Goal: Find specific page/section: Find specific page/section

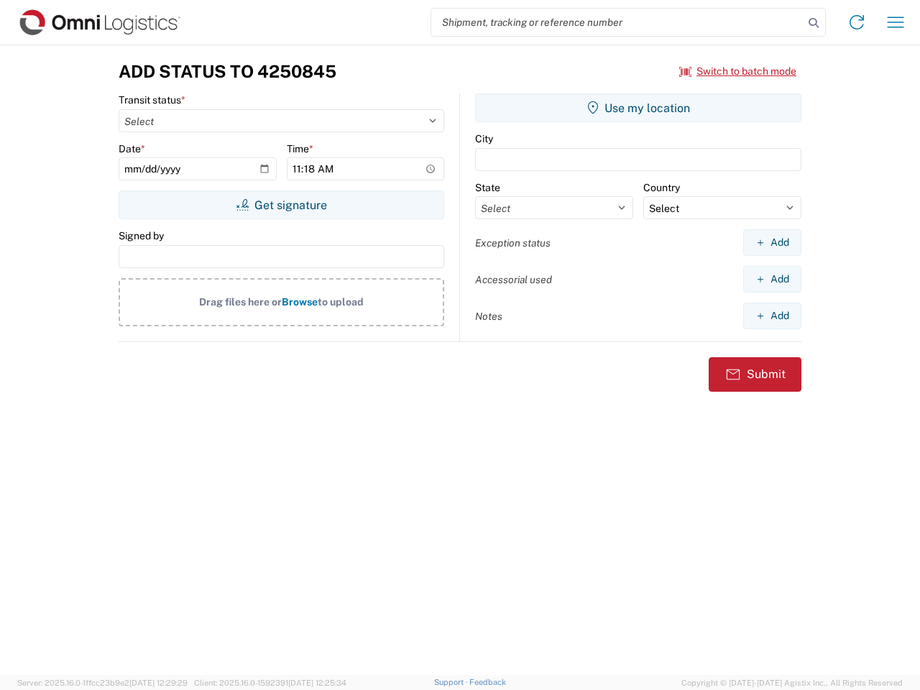
click at [617, 22] on input "search" at bounding box center [617, 22] width 372 height 27
click at [814, 23] on icon at bounding box center [814, 23] width 20 height 20
click at [857, 22] on icon at bounding box center [856, 22] width 23 height 23
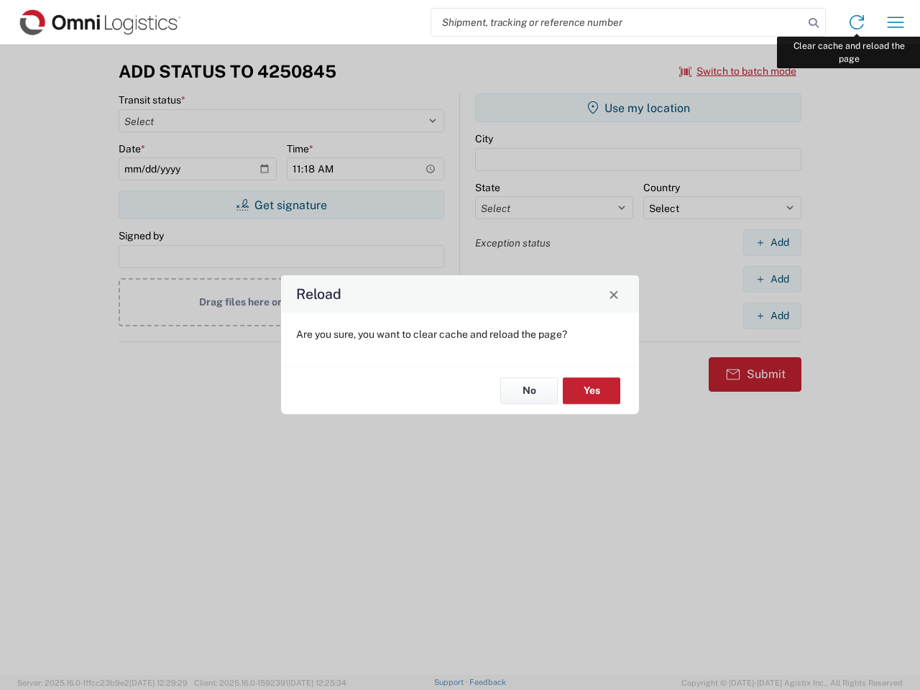
click at [896, 22] on div "Reload Are you sure, you want to clear cache and reload the page? No Yes" at bounding box center [460, 345] width 920 height 690
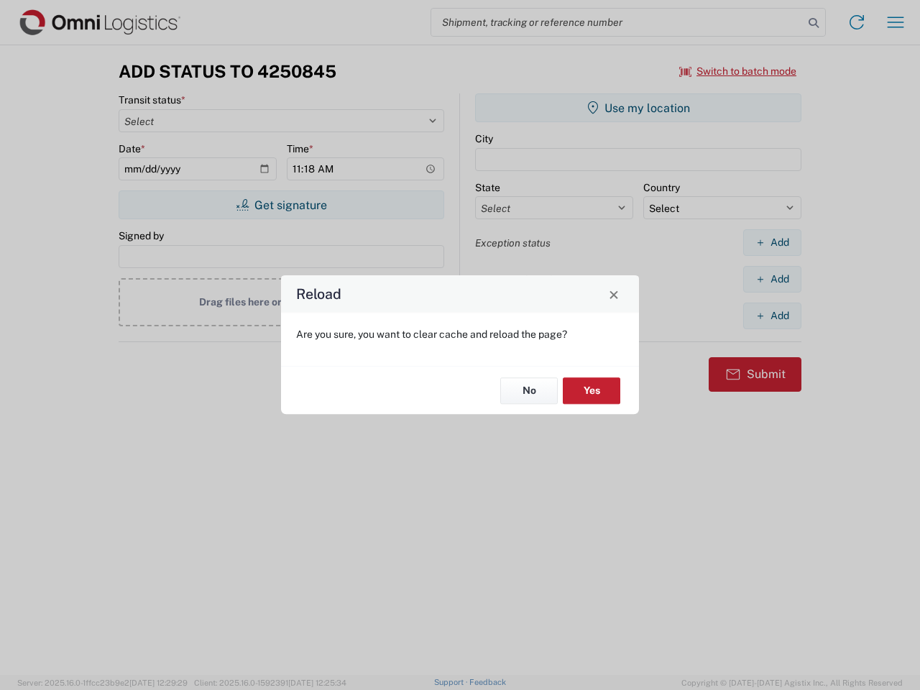
click at [738, 71] on div "Reload Are you sure, you want to clear cache and reload the page? No Yes" at bounding box center [460, 345] width 920 height 690
click at [281, 205] on div "Reload Are you sure, you want to clear cache and reload the page? No Yes" at bounding box center [460, 345] width 920 height 690
click at [638, 108] on div "Reload Are you sure, you want to clear cache and reload the page? No Yes" at bounding box center [460, 345] width 920 height 690
click at [772, 242] on div "Reload Are you sure, you want to clear cache and reload the page? No Yes" at bounding box center [460, 345] width 920 height 690
click at [772, 279] on div "Reload Are you sure, you want to clear cache and reload the page? No Yes" at bounding box center [460, 345] width 920 height 690
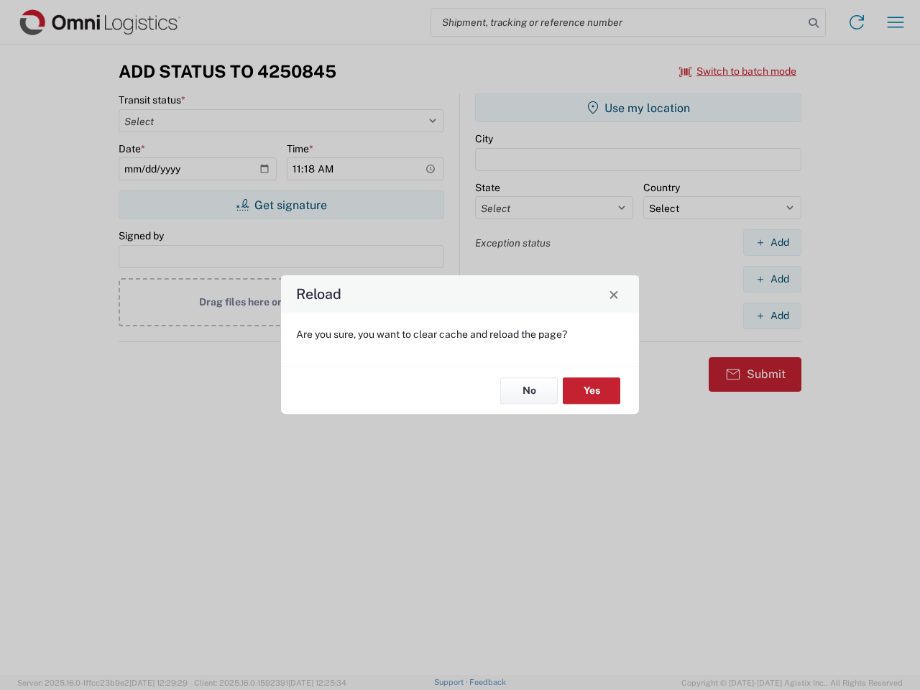
click at [772, 316] on div "Reload Are you sure, you want to clear cache and reload the page? No Yes" at bounding box center [460, 345] width 920 height 690
